Goal: Find contact information: Find contact information

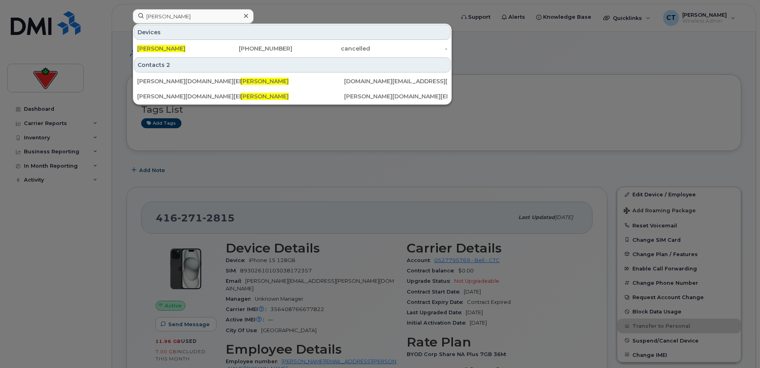
type input "[PERSON_NAME]"
click at [192, 48] on div "[PERSON_NAME]" at bounding box center [176, 49] width 78 height 8
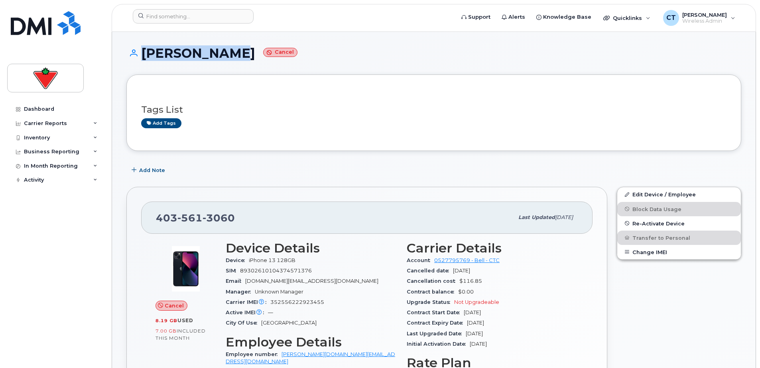
drag, startPoint x: 216, startPoint y: 55, endPoint x: 138, endPoint y: 55, distance: 78.5
click at [138, 55] on h1 "Daniel Rich Cancel" at bounding box center [433, 53] width 615 height 14
copy h1 "[PERSON_NAME]"
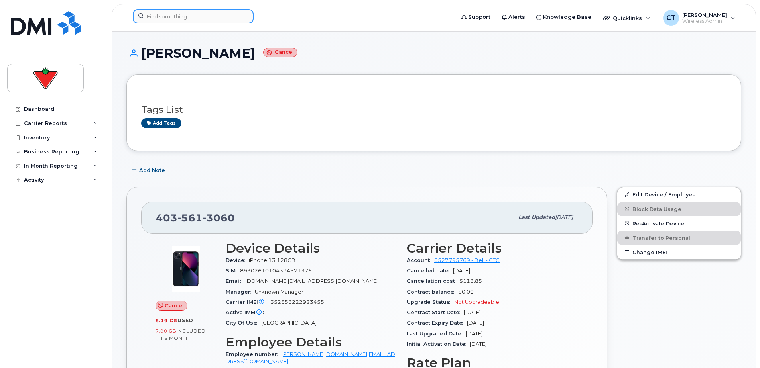
click at [197, 12] on input at bounding box center [193, 16] width 121 height 14
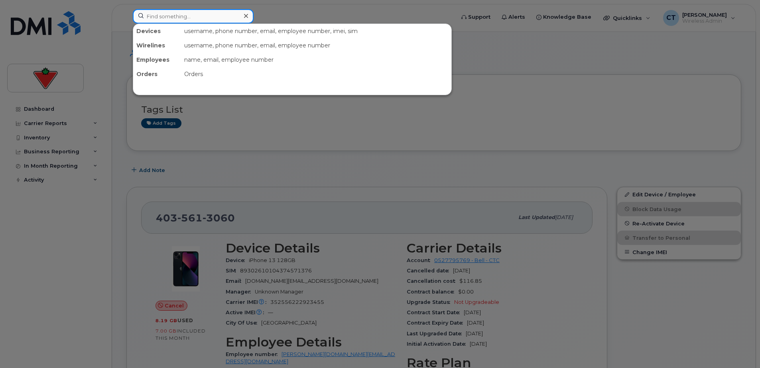
paste input "[PERSON_NAME]"
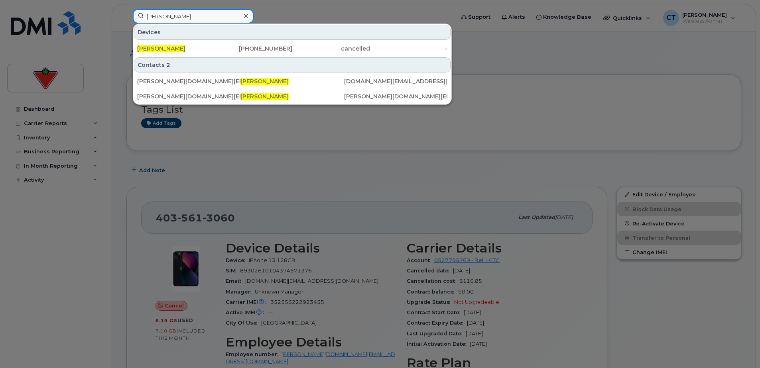
type input "[PERSON_NAME]"
click at [179, 45] on div "[PERSON_NAME]" at bounding box center [176, 49] width 78 height 8
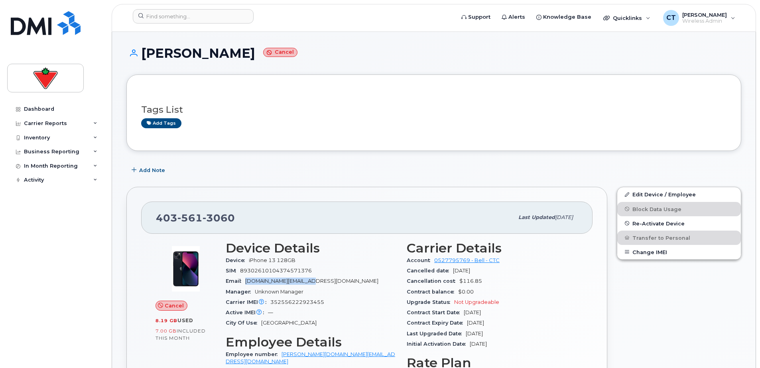
drag, startPoint x: 315, startPoint y: 281, endPoint x: 246, endPoint y: 280, distance: 68.6
click at [246, 280] on div "Email [PERSON_NAME][DOMAIN_NAME][EMAIL_ADDRESS][DOMAIN_NAME]" at bounding box center [311, 281] width 171 height 10
copy span "[DOMAIN_NAME][EMAIL_ADDRESS][DOMAIN_NAME]"
